Goal: Navigation & Orientation: Find specific page/section

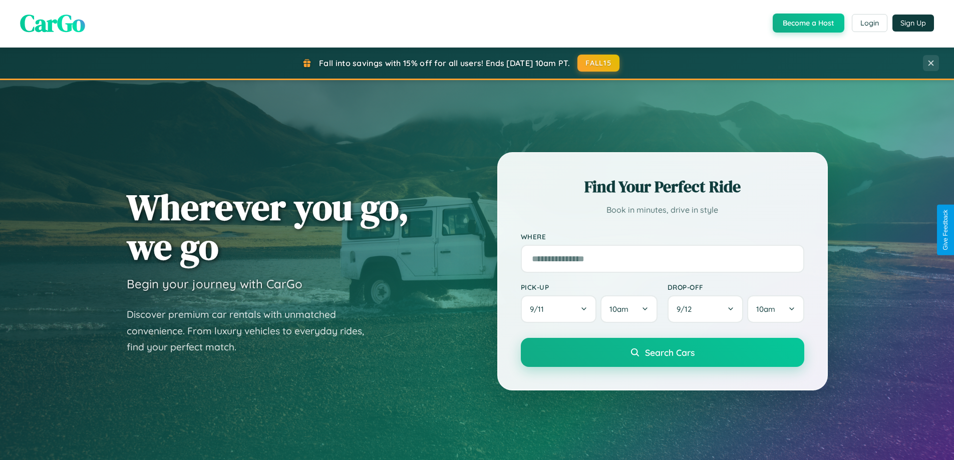
scroll to position [432, 0]
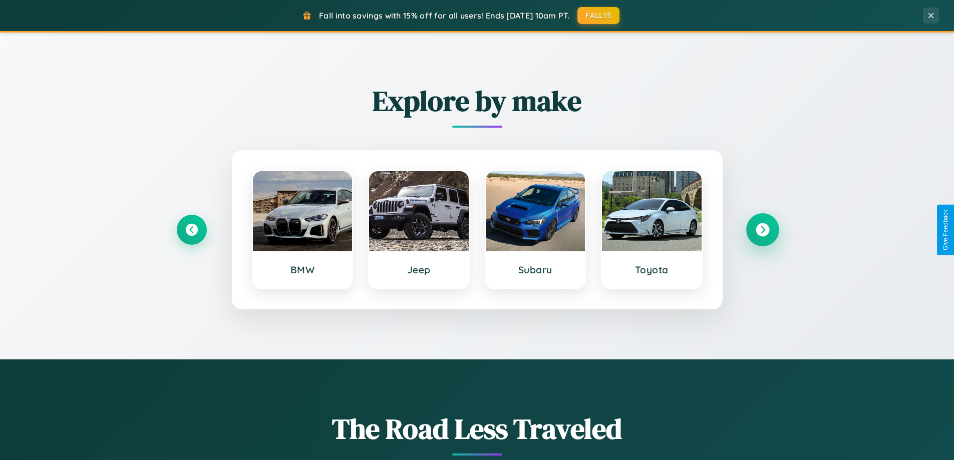
click at [762, 230] on icon at bounding box center [763, 230] width 14 height 14
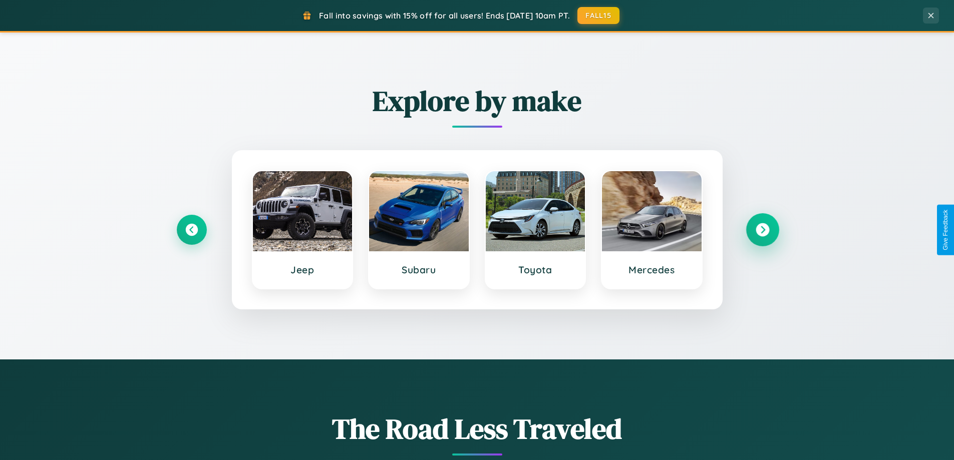
click at [762, 230] on icon at bounding box center [763, 230] width 14 height 14
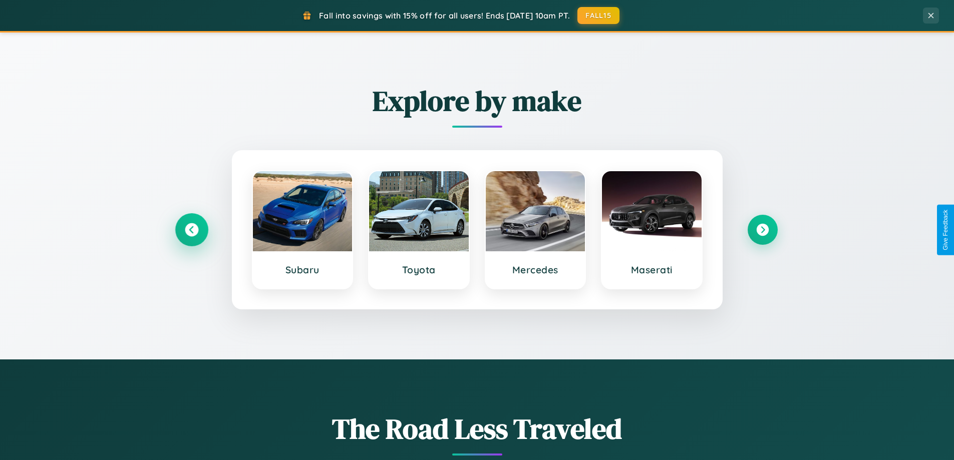
click at [191, 230] on icon at bounding box center [192, 230] width 14 height 14
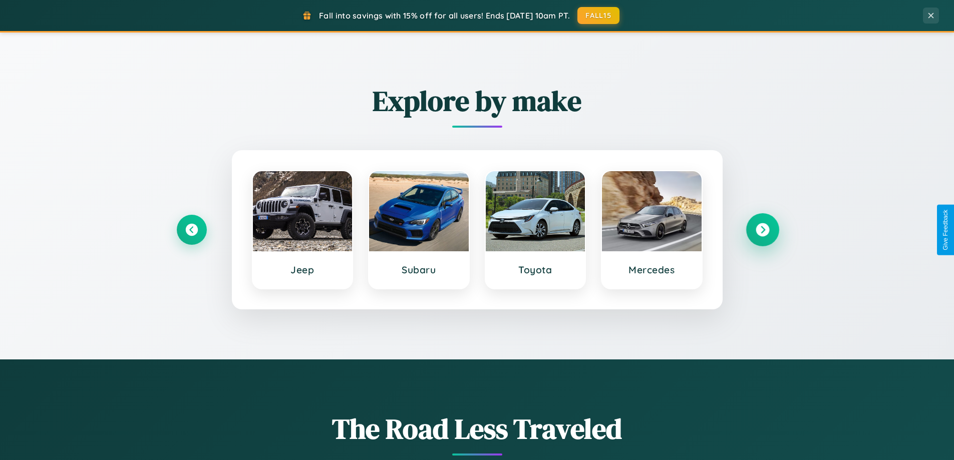
click at [762, 230] on icon at bounding box center [763, 230] width 14 height 14
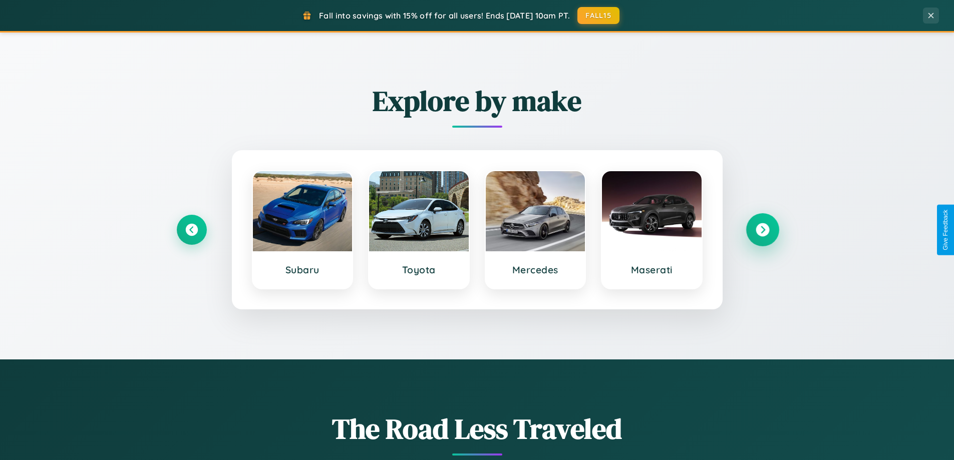
scroll to position [0, 0]
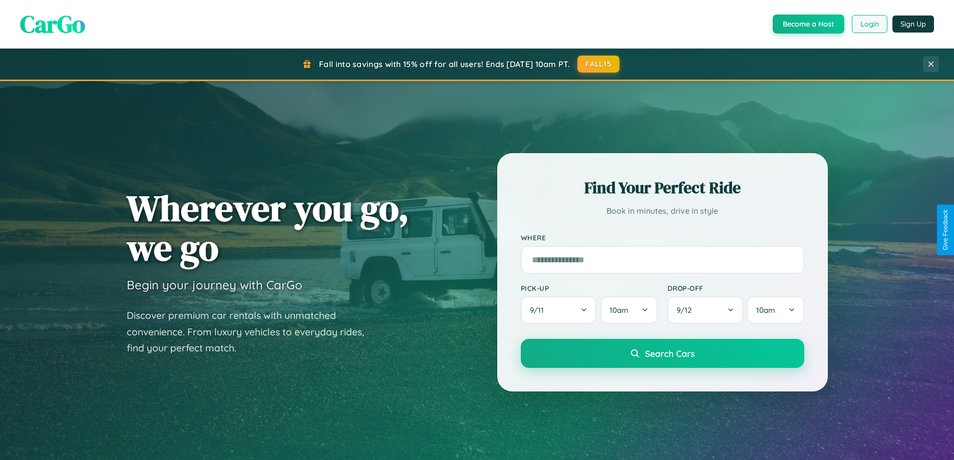
click at [869, 24] on button "Login" at bounding box center [870, 24] width 36 height 18
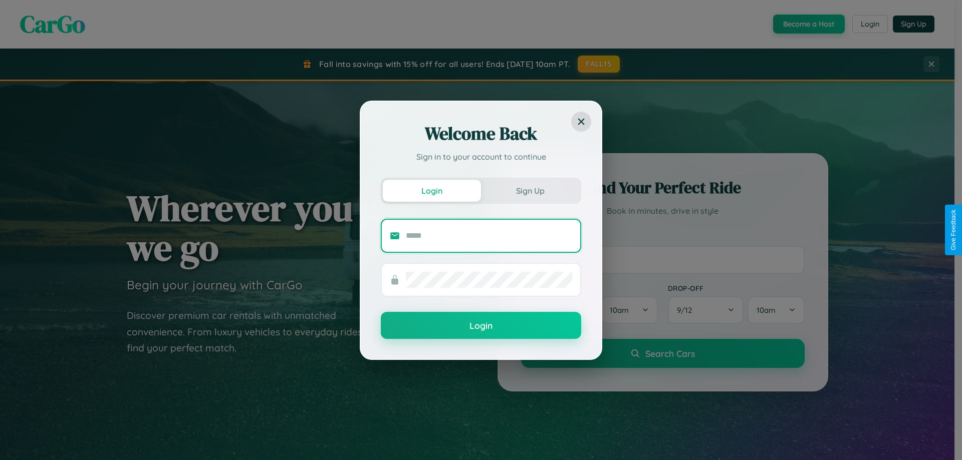
click at [489, 235] on input "text" at bounding box center [489, 236] width 166 height 16
type input "**********"
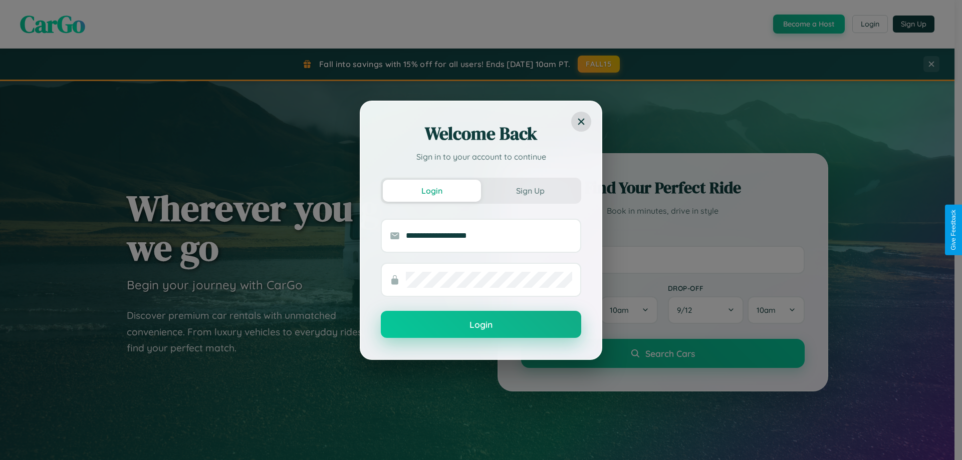
click at [481, 325] on button "Login" at bounding box center [481, 324] width 200 height 27
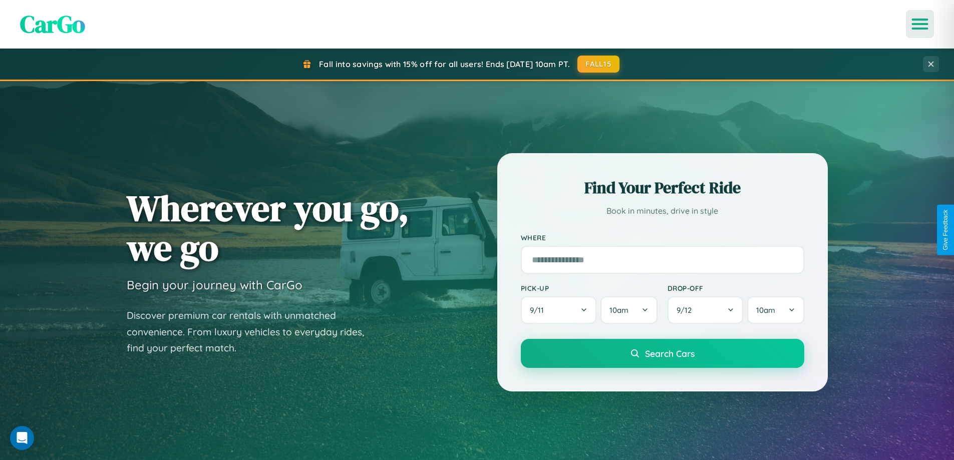
click at [920, 24] on icon "Open menu" at bounding box center [920, 24] width 15 height 9
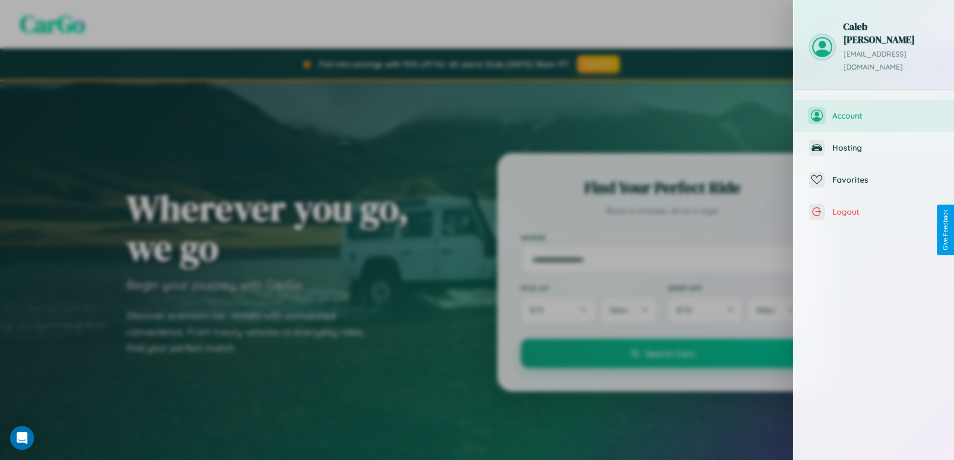
click at [874, 111] on span "Account" at bounding box center [886, 116] width 107 height 10
